Goal: Task Accomplishment & Management: Manage account settings

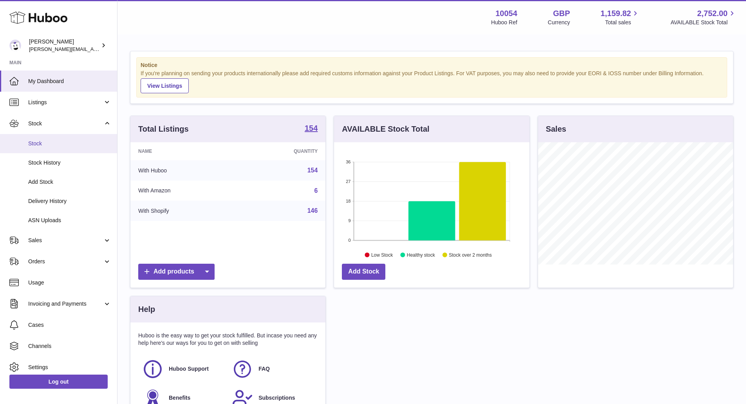
scroll to position [122, 195]
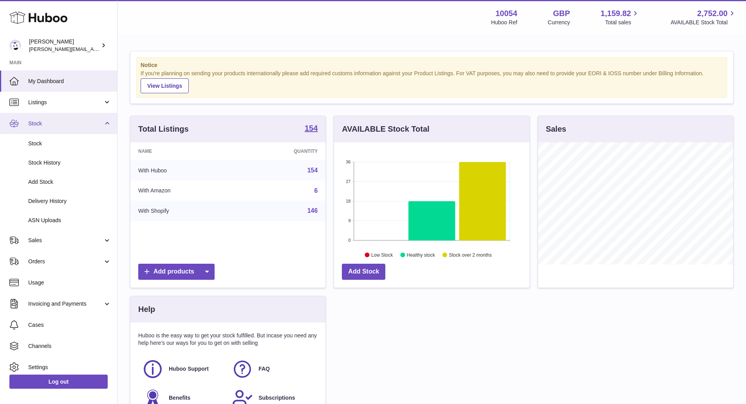
click at [85, 120] on span "Stock" at bounding box center [65, 123] width 75 height 7
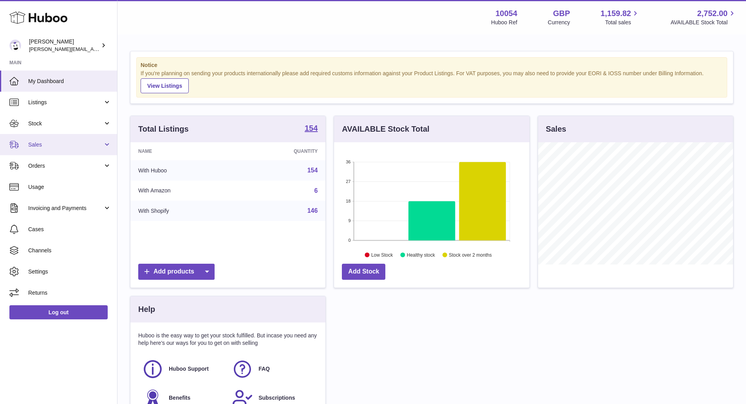
click at [85, 148] on link "Sales" at bounding box center [58, 144] width 117 height 21
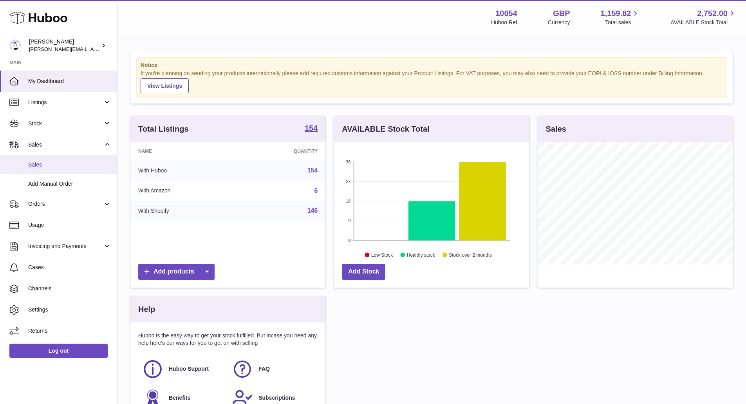
click at [87, 165] on span "Sales" at bounding box center [69, 164] width 83 height 7
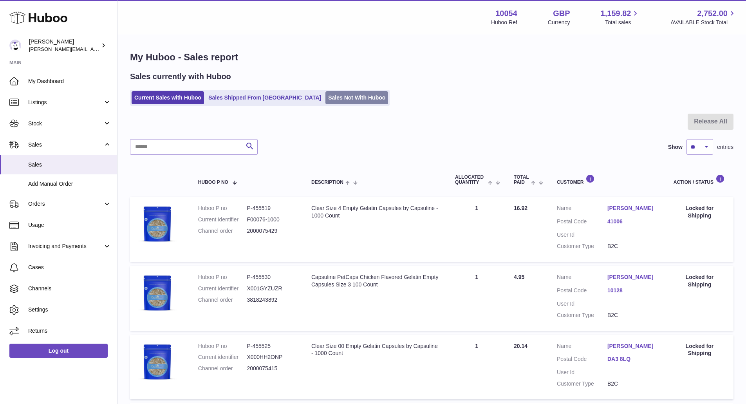
click at [326, 102] on link "Sales Not With Huboo" at bounding box center [357, 97] width 63 height 13
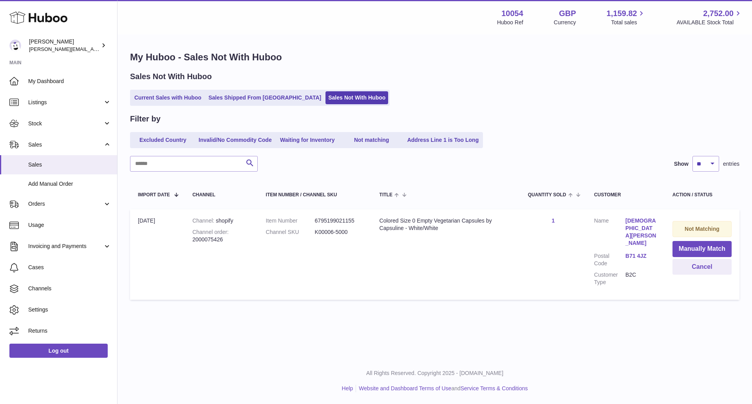
click at [204, 244] on td "Channel shopify Channel order 2000075426" at bounding box center [220, 254] width 73 height 90
click at [195, 233] on strong "Channel order" at bounding box center [210, 232] width 36 height 6
click at [199, 237] on div "Channel order 2000075426" at bounding box center [221, 235] width 58 height 15
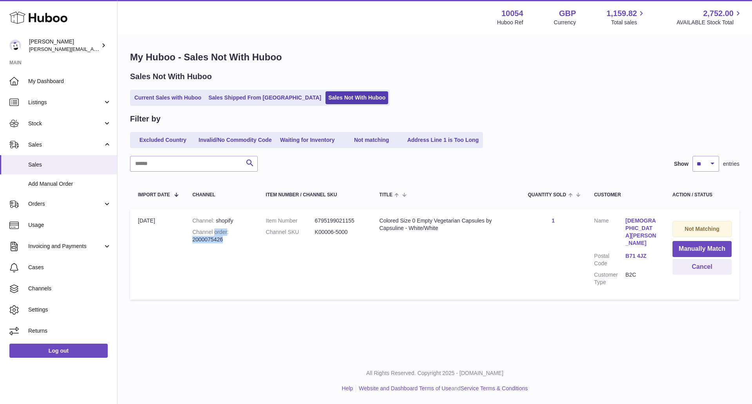
click at [216, 237] on div "Channel order 2000075426" at bounding box center [221, 235] width 58 height 15
click at [217, 242] on div "Channel order 2000075426" at bounding box center [221, 235] width 58 height 15
click at [226, 242] on div "Channel order 2000075426" at bounding box center [221, 235] width 58 height 15
drag, startPoint x: 226, startPoint y: 242, endPoint x: 192, endPoint y: 243, distance: 34.5
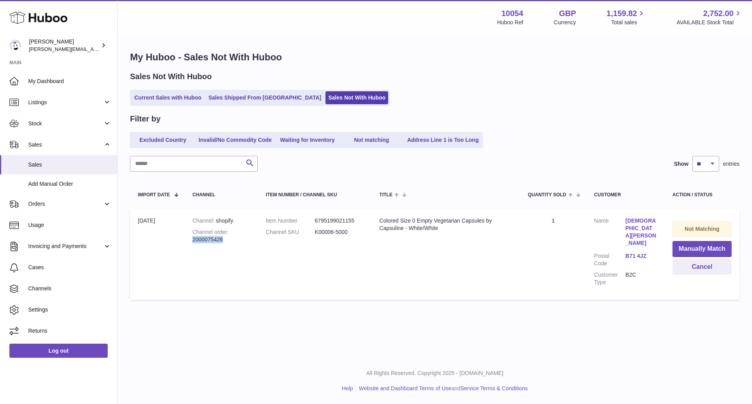
click at [192, 243] on td "Channel shopify Channel order 2000075426" at bounding box center [220, 254] width 73 height 90
copy div "2000075426"
click at [61, 121] on span "Stock" at bounding box center [65, 123] width 75 height 7
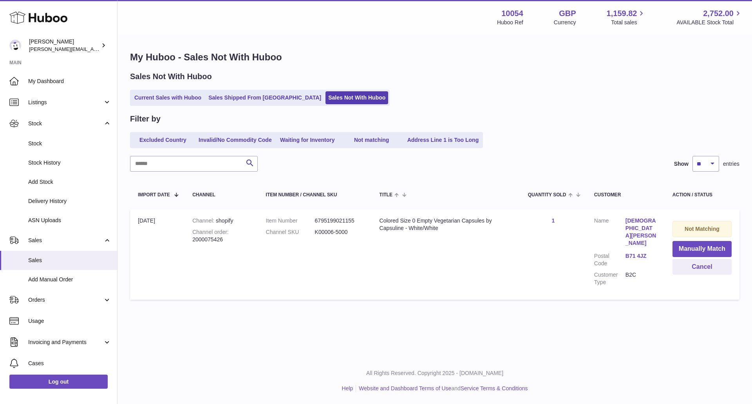
click at [555, 218] on td "Quantity Sold 1" at bounding box center [553, 254] width 66 height 90
click at [553, 222] on link "1" at bounding box center [553, 220] width 3 height 6
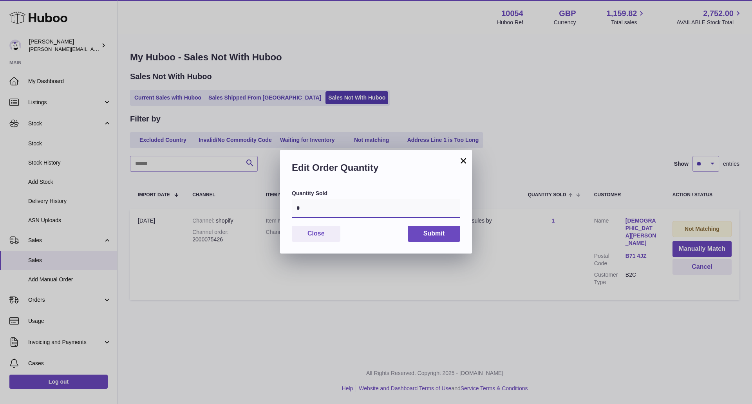
click at [329, 214] on input "*" at bounding box center [376, 208] width 168 height 19
click at [327, 214] on input "*" at bounding box center [376, 208] width 168 height 19
type input "*"
click at [425, 232] on button "Submit" at bounding box center [434, 234] width 52 height 16
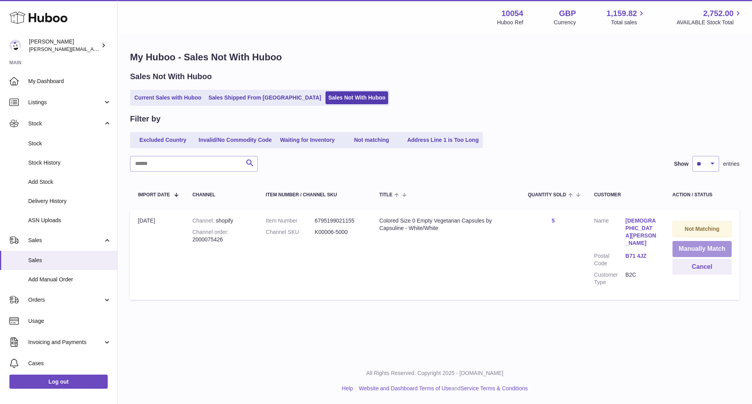
click at [694, 248] on button "Manually Match" at bounding box center [702, 249] width 59 height 16
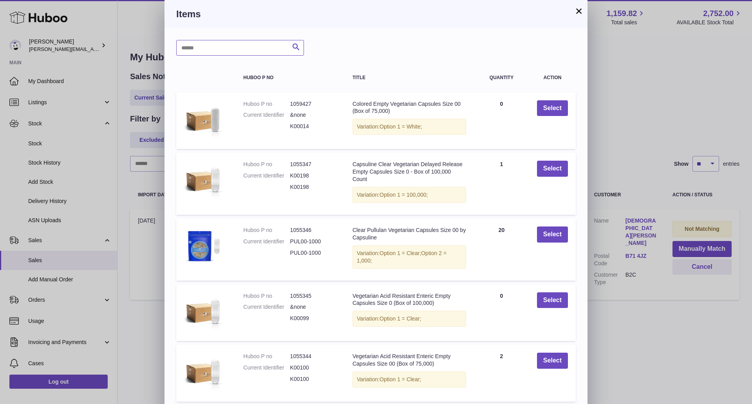
click at [260, 49] on input "text" at bounding box center [240, 48] width 128 height 16
paste input "*******"
type input "*******"
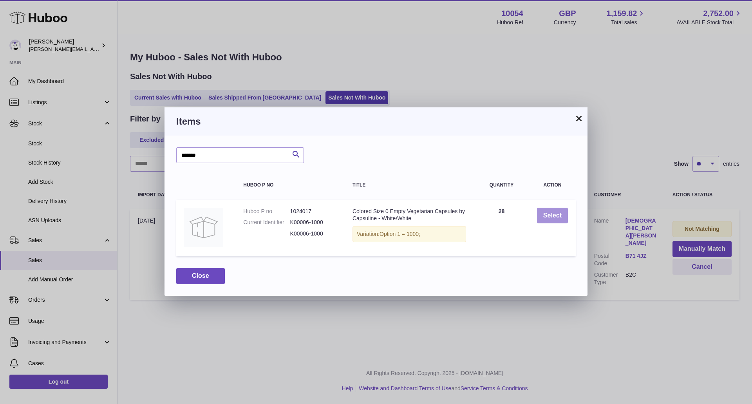
click at [564, 217] on button "Select" at bounding box center [552, 216] width 31 height 16
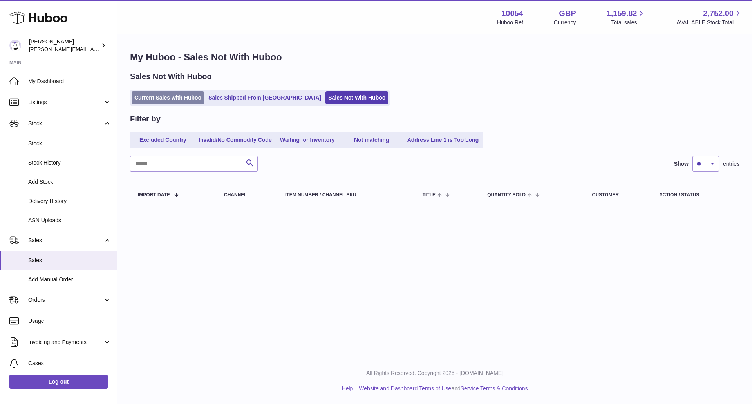
click at [188, 96] on link "Current Sales with Huboo" at bounding box center [168, 97] width 72 height 13
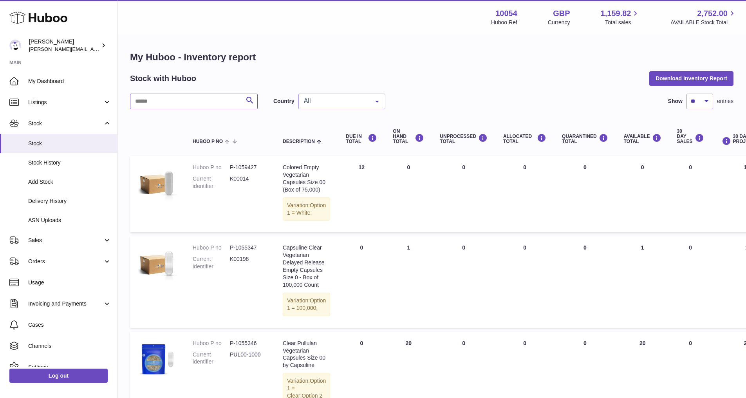
click at [198, 99] on input "text" at bounding box center [194, 102] width 128 height 16
type input "**********"
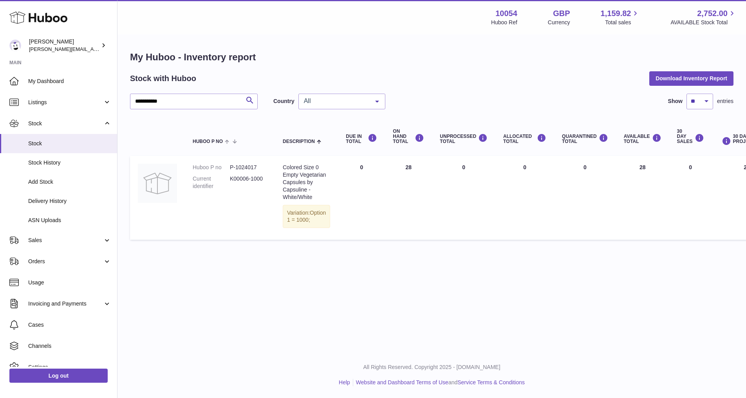
click at [355, 109] on div "**********" at bounding box center [432, 169] width 604 height 150
click at [349, 103] on span "All" at bounding box center [335, 101] width 67 height 8
click at [346, 132] on span "GB" at bounding box center [342, 133] width 86 height 16
click at [249, 168] on dd "P-1024017" at bounding box center [248, 167] width 37 height 7
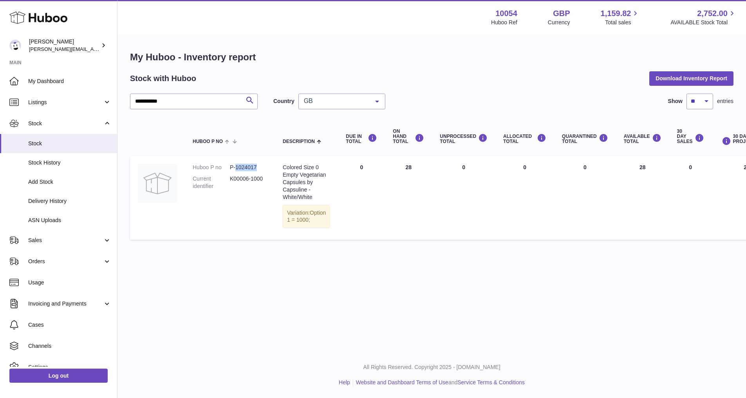
copy dd "1024017"
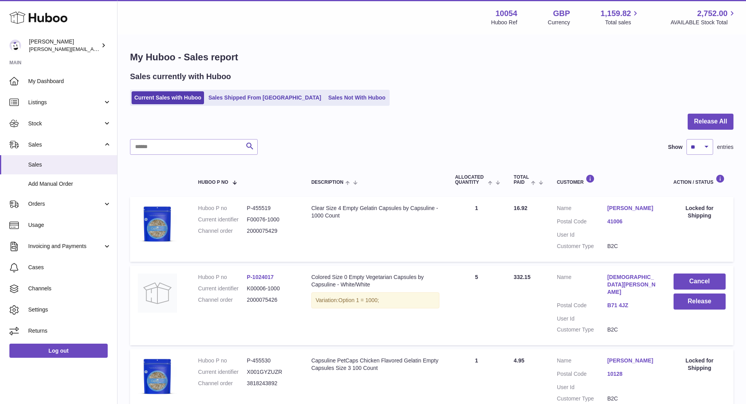
click at [635, 277] on link "[DEMOGRAPHIC_DATA][PERSON_NAME]" at bounding box center [633, 284] width 51 height 22
click at [474, 275] on td "Quantity Sold 5" at bounding box center [476, 306] width 59 height 80
click at [260, 278] on link "P-1024017" at bounding box center [260, 277] width 27 height 6
click at [695, 294] on button "Release" at bounding box center [700, 301] width 52 height 16
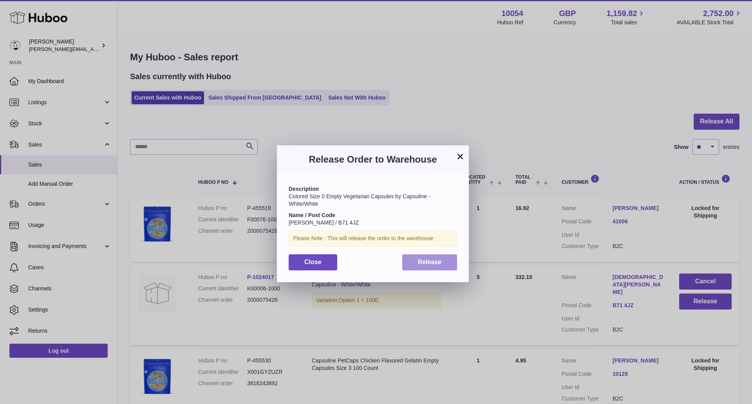
click at [444, 265] on button "Release" at bounding box center [429, 262] width 55 height 16
